Goal: Task Accomplishment & Management: Use online tool/utility

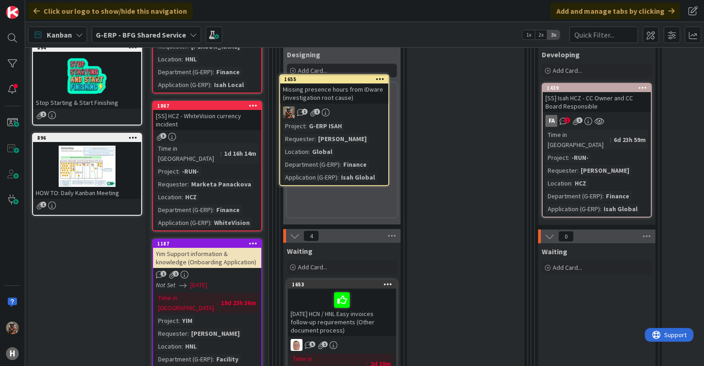
scroll to position [160, 0]
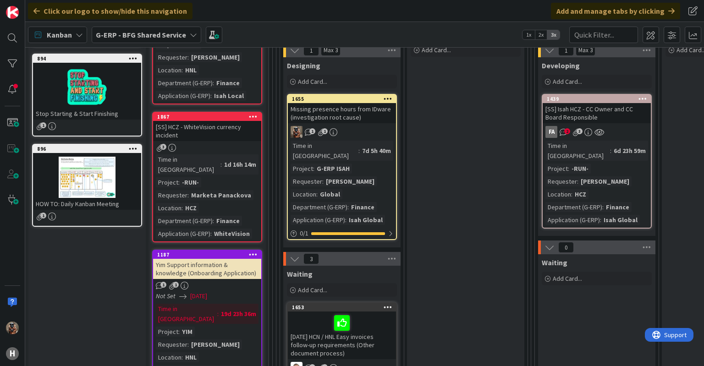
click at [369, 133] on div "1 1" at bounding box center [342, 132] width 108 height 12
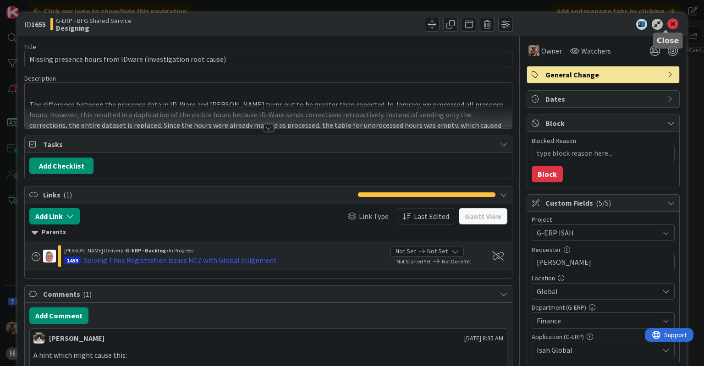
click at [668, 23] on icon at bounding box center [673, 24] width 11 height 11
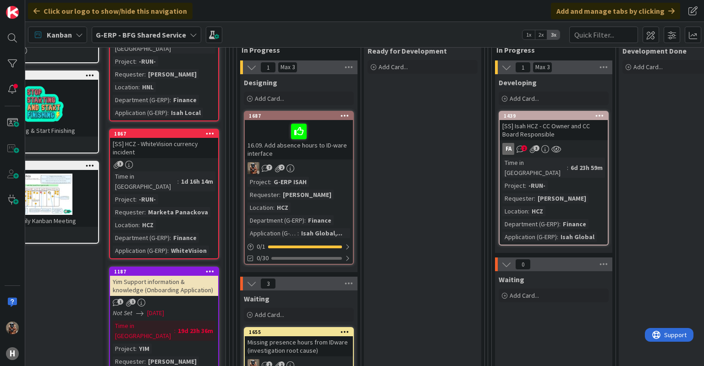
scroll to position [139, 43]
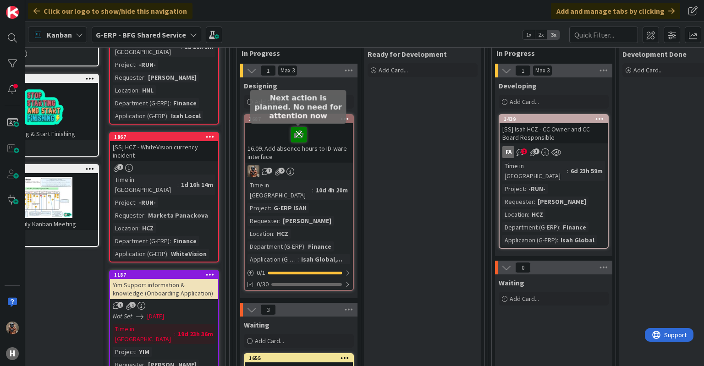
click at [297, 138] on icon at bounding box center [299, 134] width 16 height 15
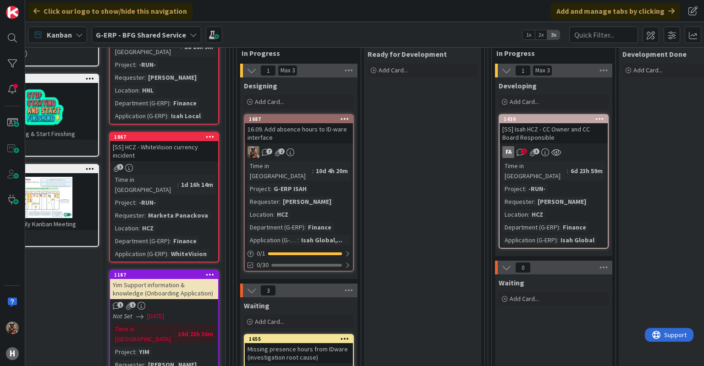
click at [292, 134] on div "16.09. Add absence hours to ID-ware interface" at bounding box center [299, 133] width 108 height 20
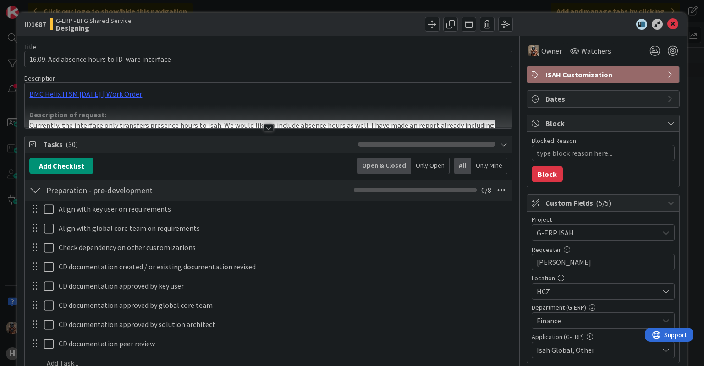
type textarea "x"
drag, startPoint x: 292, startPoint y: 134, endPoint x: 261, endPoint y: 98, distance: 47.5
click at [261, 98] on div "BMC Helix ITSM [DATE] | Work Order Description of request: Currently, the inter…" at bounding box center [268, 105] width 487 height 45
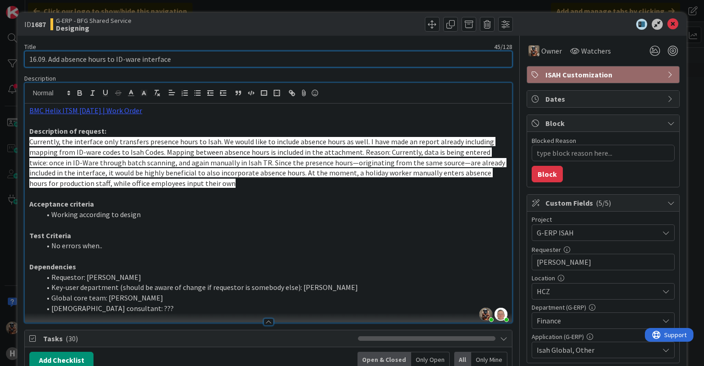
click at [50, 59] on input "16.09. Add absence hours to ID-ware interface" at bounding box center [268, 59] width 488 height 17
type input "Add absence hours to ID-ware interface"
type textarea "x"
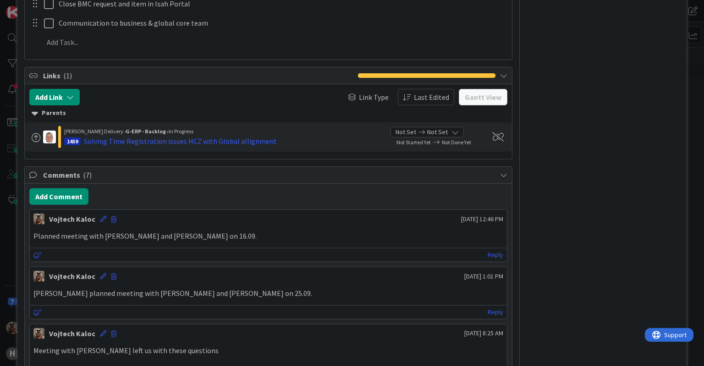
scroll to position [1082, 0]
type input "Add absence hours to ID-ware interface"
click at [79, 201] on button "Add Comment" at bounding box center [58, 196] width 59 height 17
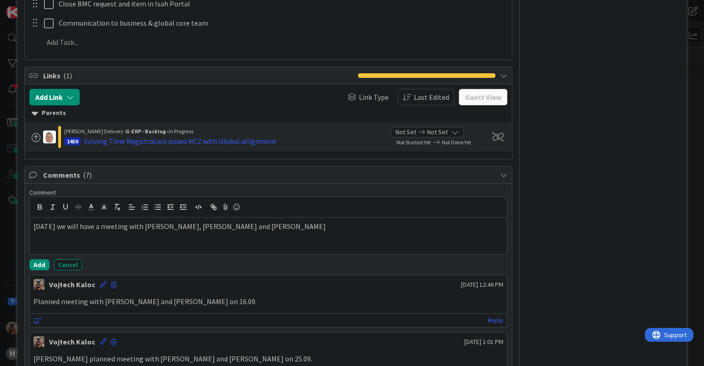
click at [36, 259] on button "Add" at bounding box center [39, 264] width 20 height 11
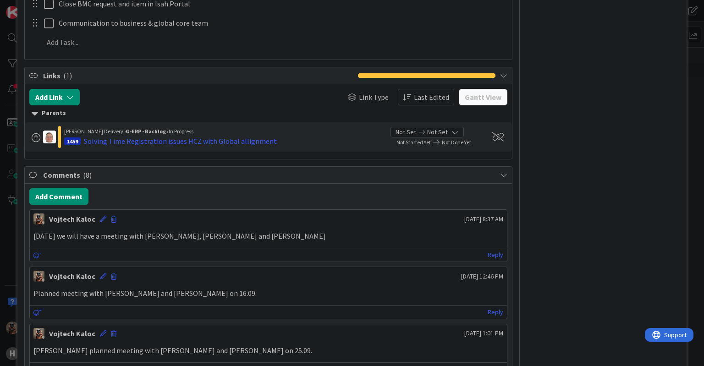
click at [15, 264] on div "ID 1687 G-ERP - BFG Shared Service Designing Title 38 / 128 Add absence hours t…" at bounding box center [352, 183] width 704 height 366
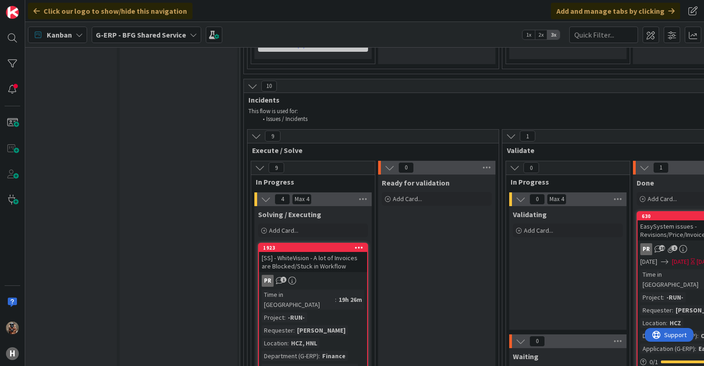
scroll to position [3436, 29]
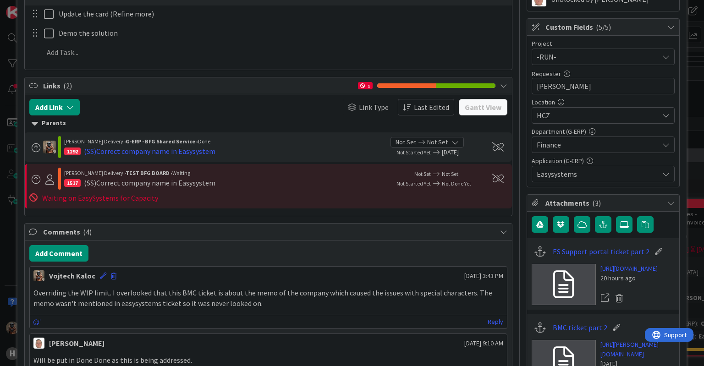
scroll to position [202, 0]
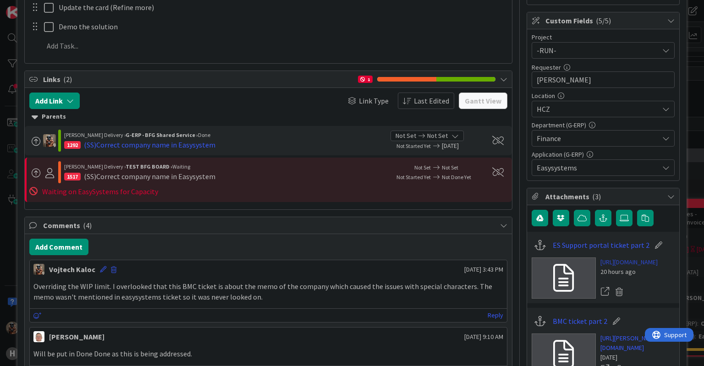
click at [602, 264] on link "[URL][DOMAIN_NAME]" at bounding box center [629, 263] width 57 height 10
type textarea "x"
